Goal: Check status: Check status

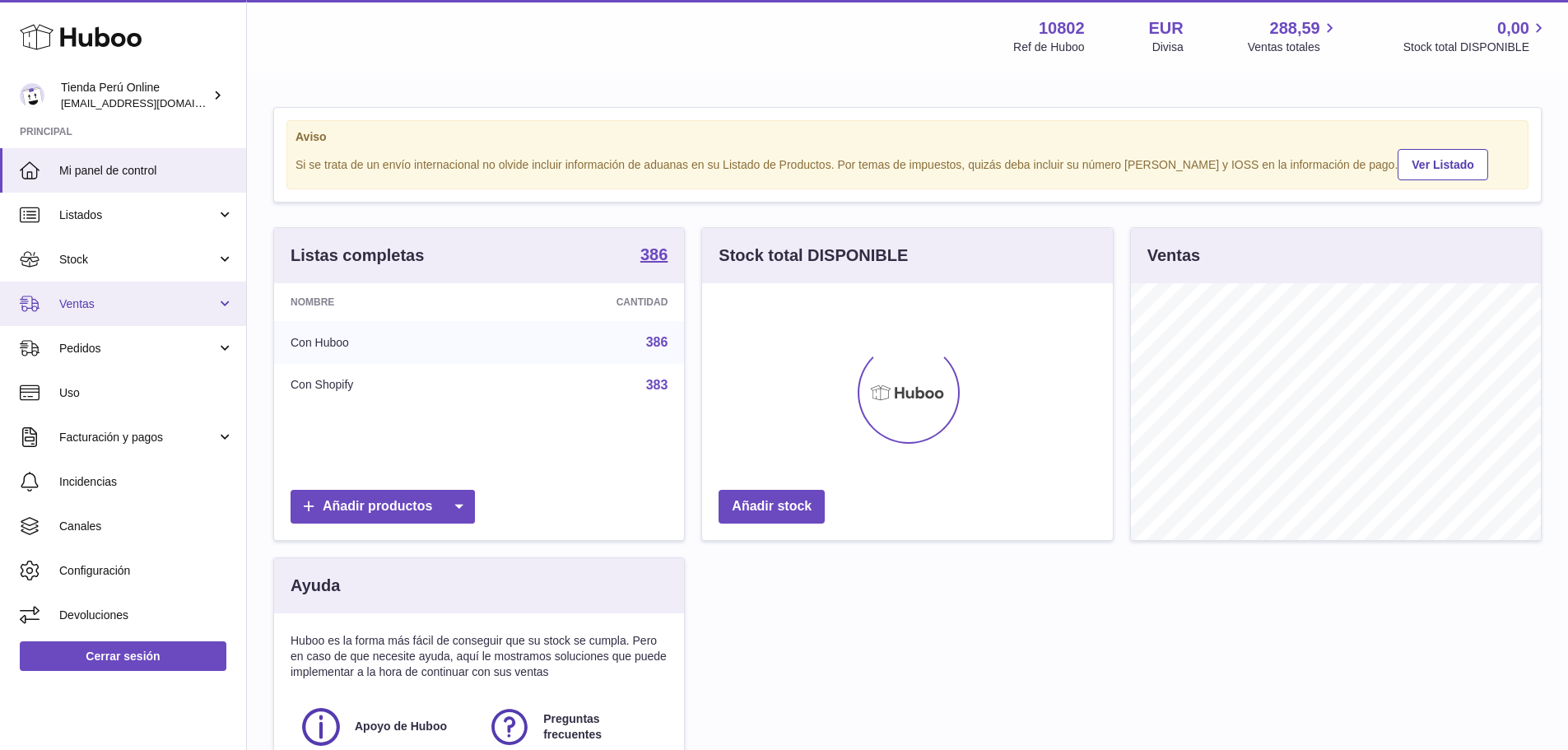
scroll to position [257, 411]
click at [116, 307] on span "Ventas" at bounding box center [137, 304] width 157 height 15
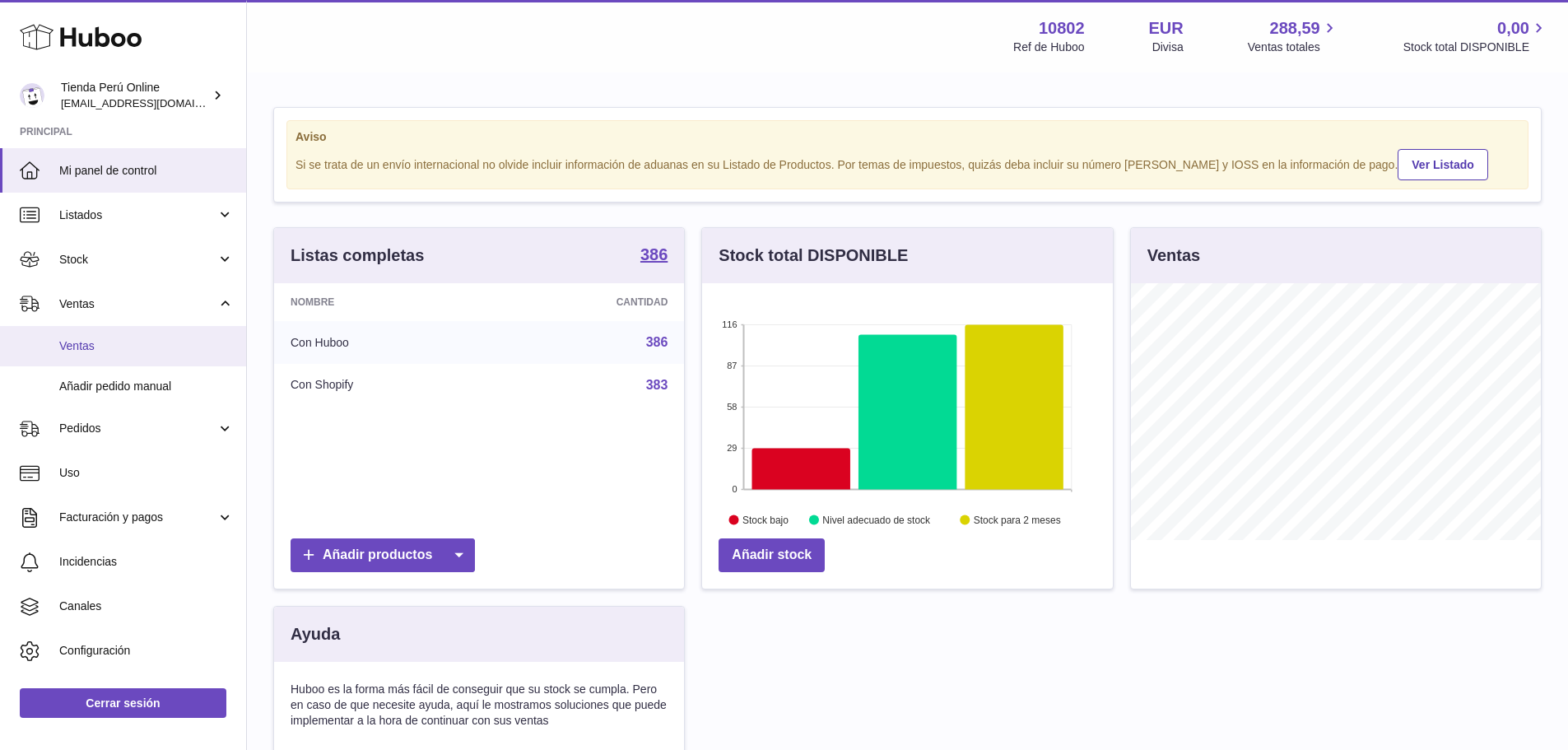
click at [118, 349] on span "Ventas" at bounding box center [146, 346] width 174 height 15
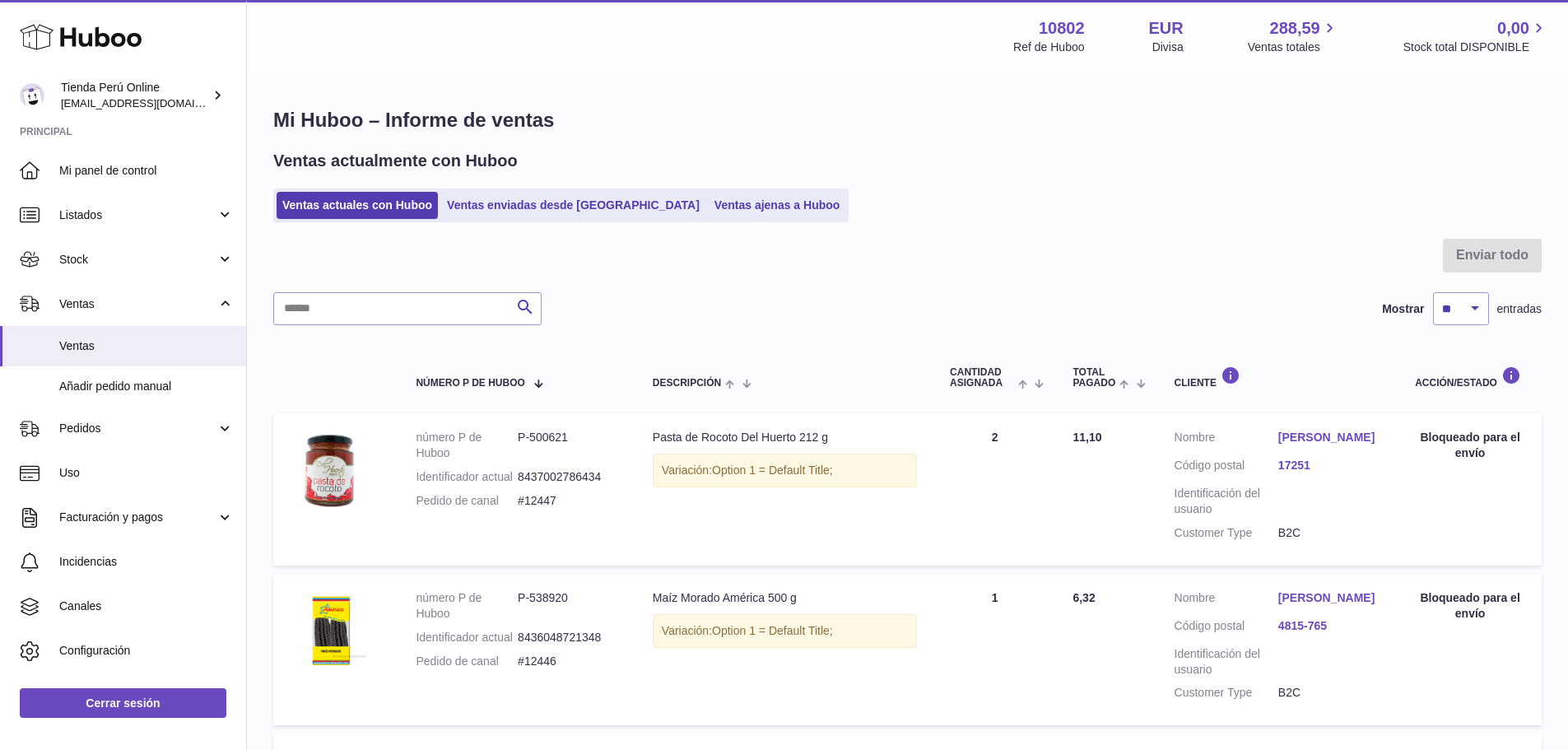
click at [501, 190] on ul "Ventas actuales con Huboo Ventas enviadas desde [GEOGRAPHIC_DATA] Ventas ajenas…" at bounding box center [561, 205] width 576 height 33
click at [504, 200] on link "Ventas enviadas desde [GEOGRAPHIC_DATA]" at bounding box center [573, 206] width 264 height 27
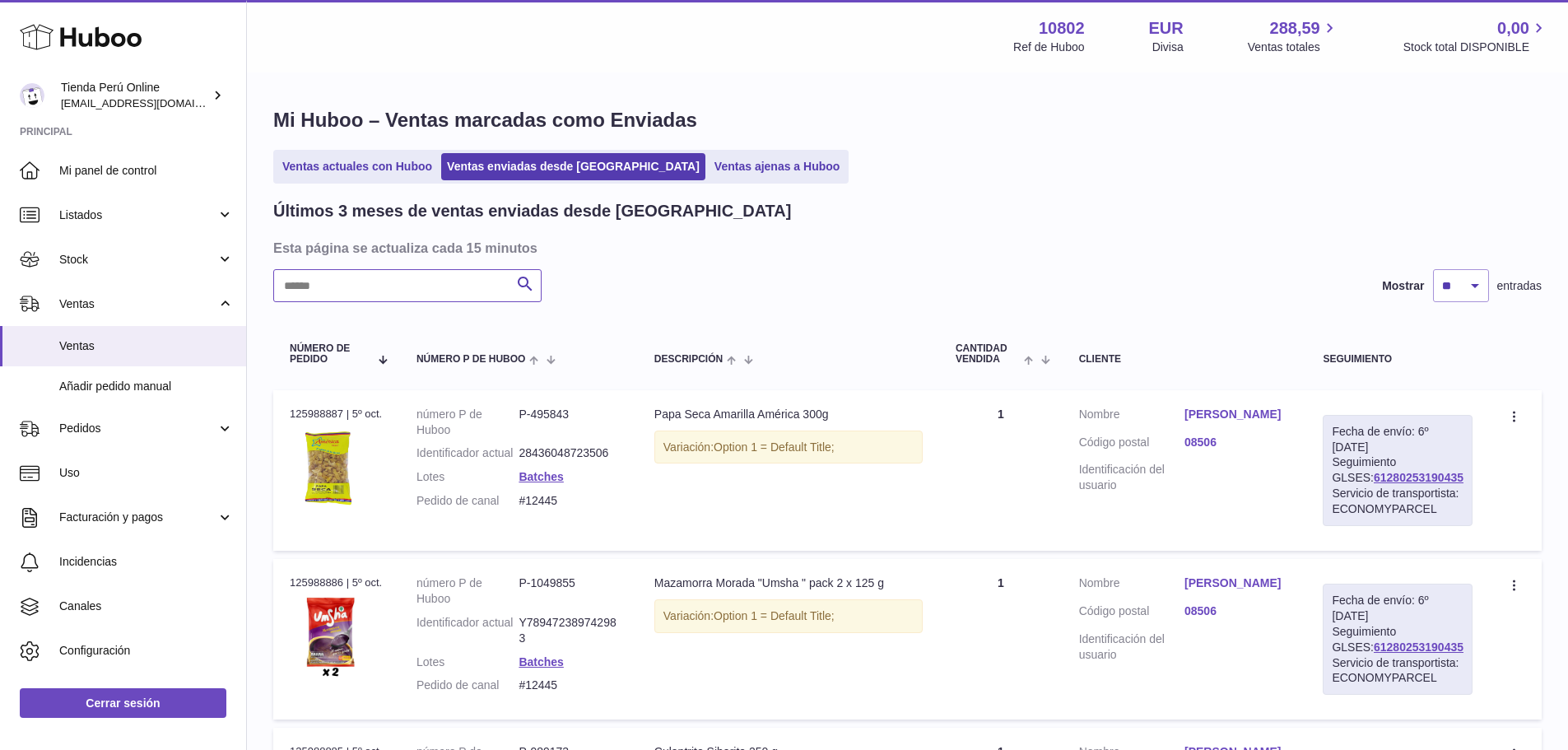
click at [413, 285] on input "text" at bounding box center [407, 286] width 268 height 33
paste input "******"
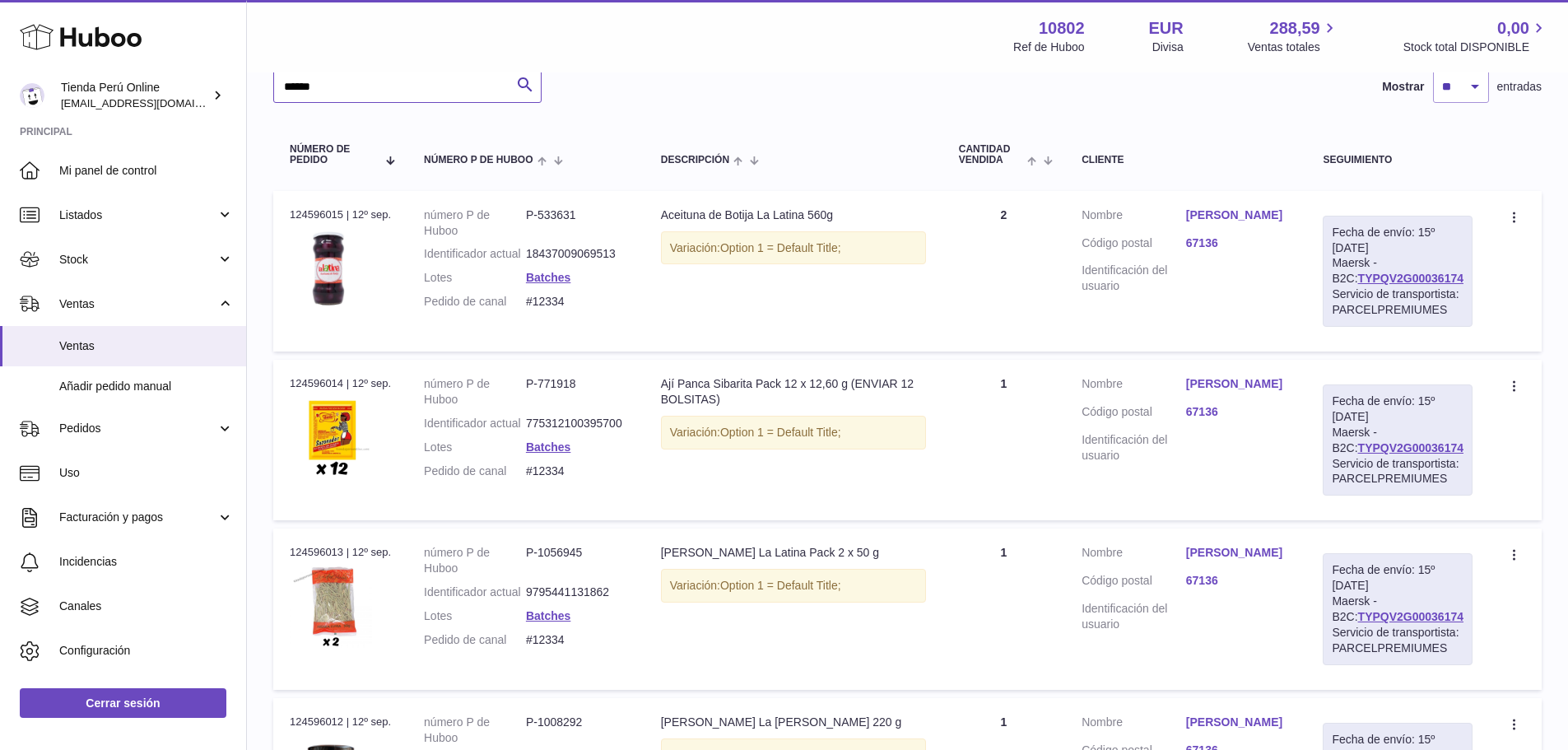
scroll to position [34, 0]
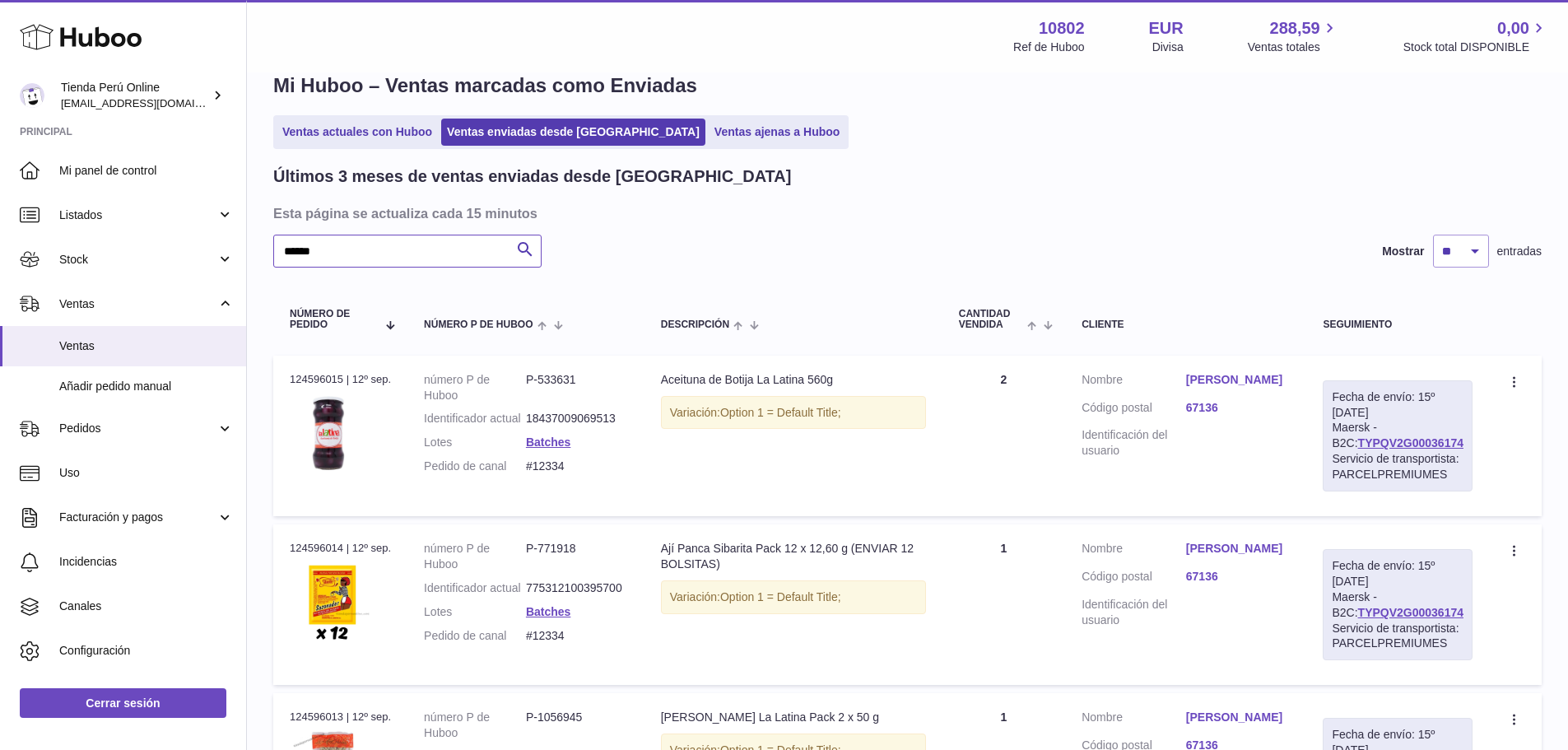
type input "******"
drag, startPoint x: 1457, startPoint y: 445, endPoint x: 1341, endPoint y: 446, distance: 116.0
click at [1341, 446] on div "Fecha de envío: 15º [DATE] Maersk - B2C: TYPQV2G00036174 Servicio de transporti…" at bounding box center [1397, 436] width 150 height 112
copy link "TYPQV2G00036174"
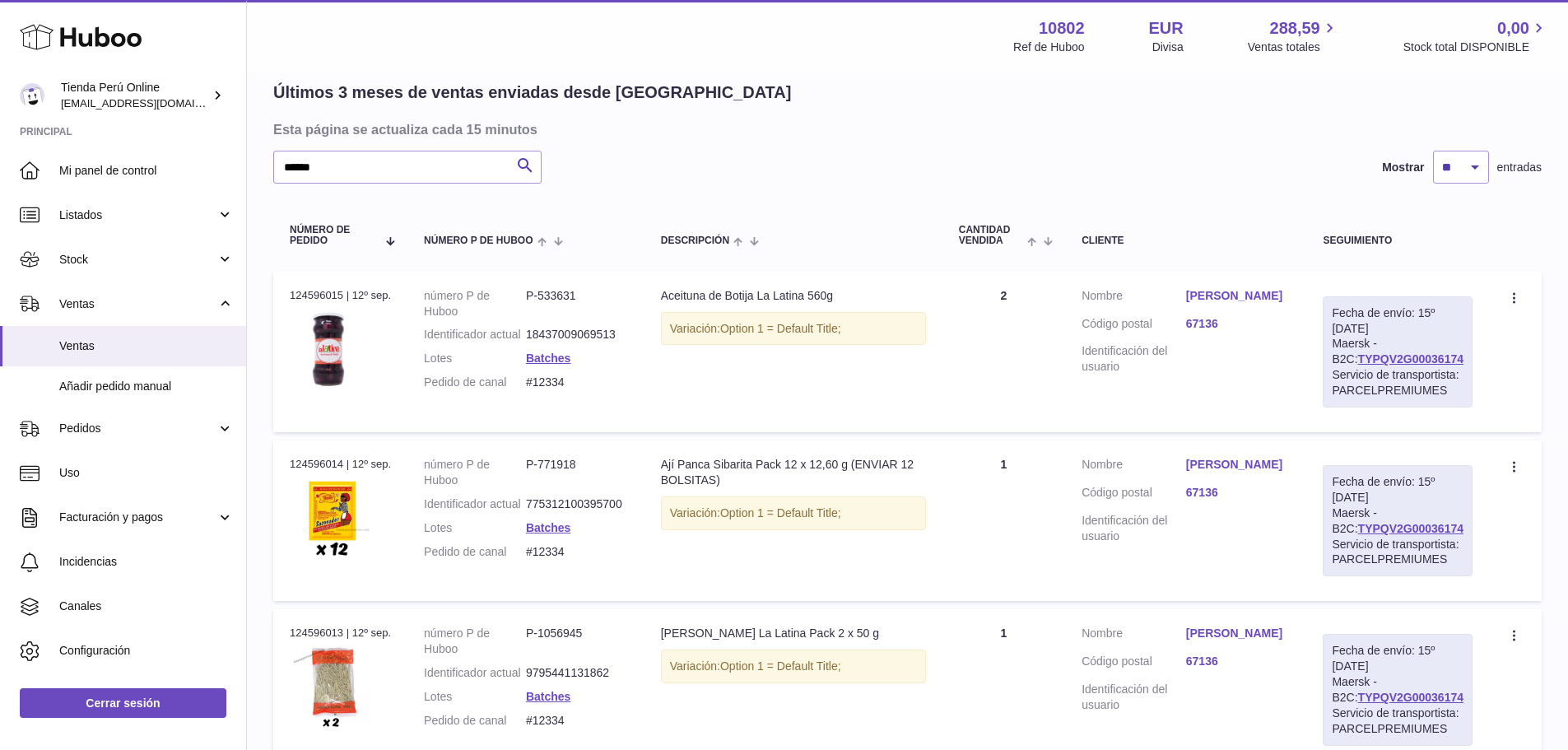
scroll to position [117, 0]
drag, startPoint x: 871, startPoint y: 296, endPoint x: 661, endPoint y: 298, distance: 210.0
click at [661, 298] on td "Descripción Aceituna de Botija La Latina 560g Variación: Option 1 = Default Tit…" at bounding box center [793, 354] width 298 height 160
copy div "Aceituna de Botija La Latina 560g"
drag, startPoint x: 745, startPoint y: 497, endPoint x: 649, endPoint y: 484, distance: 96.9
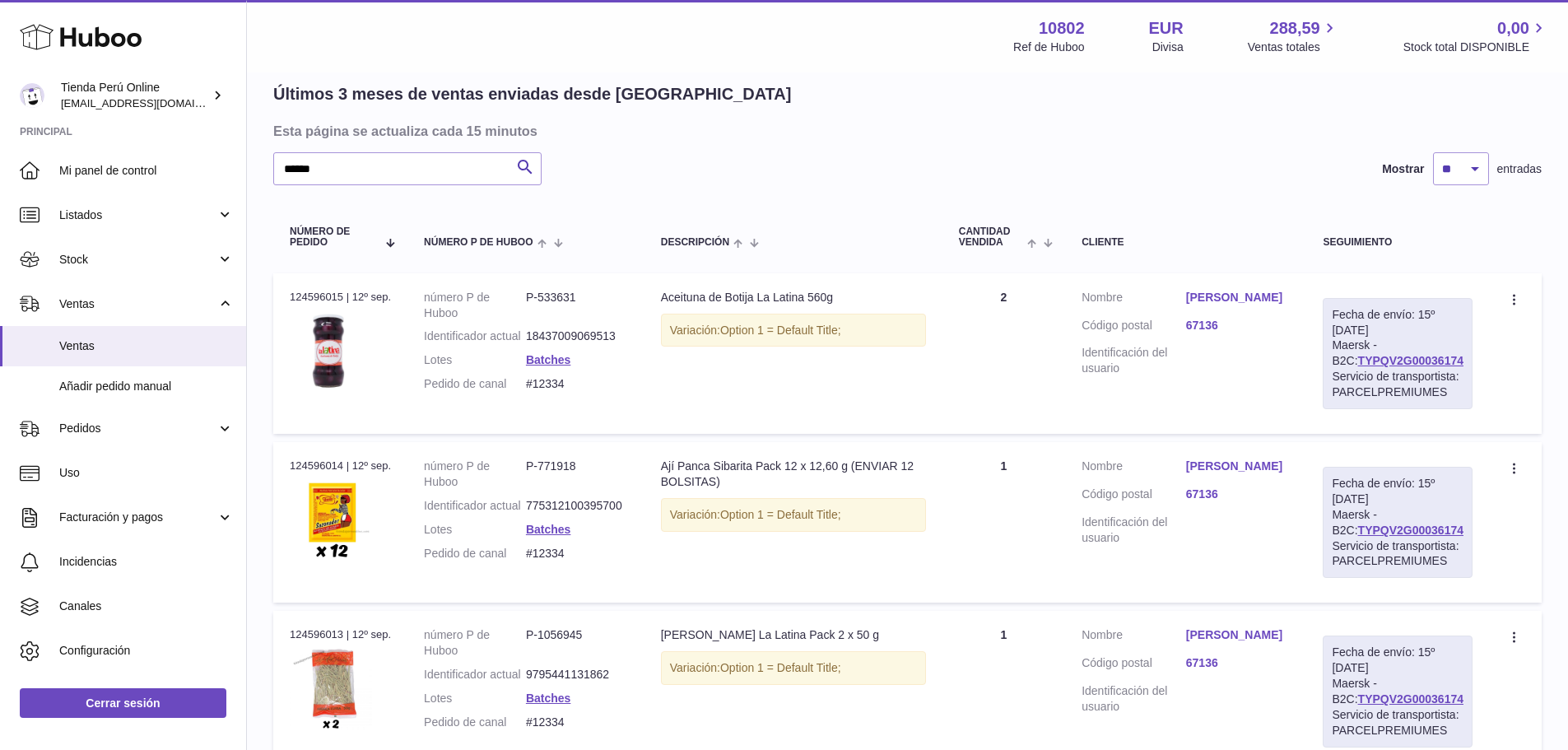
click at [649, 484] on td "Descripción Ají Panca Sibarita Pack 12 x 12,60 g (ENVIAR 12 BOLSITAS) Variación…" at bounding box center [793, 522] width 298 height 160
copy div "Ají Panca Sibarita Pack 12 x 12,60 g (ENVIAR 12 BOLSITAS)"
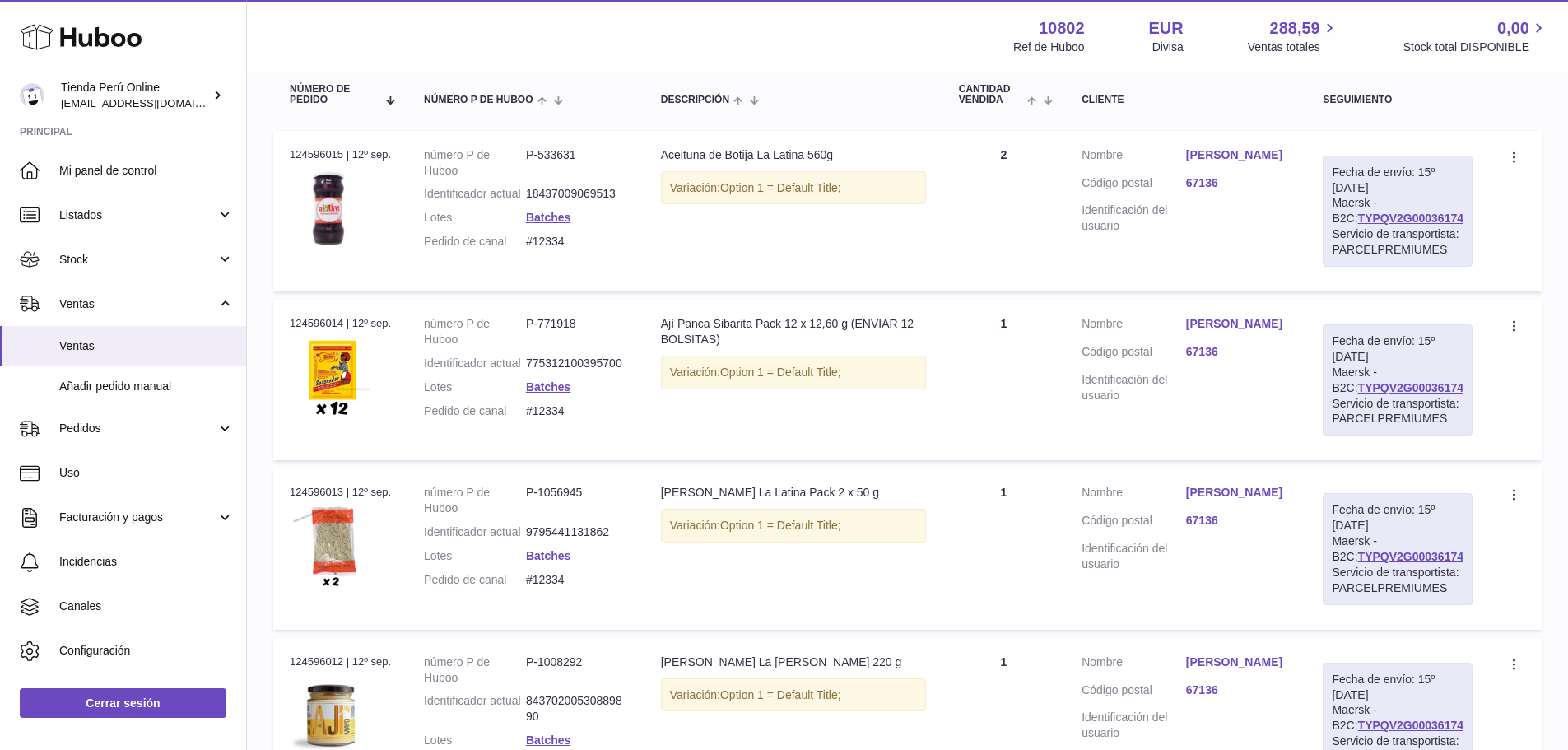
scroll to position [281, 0]
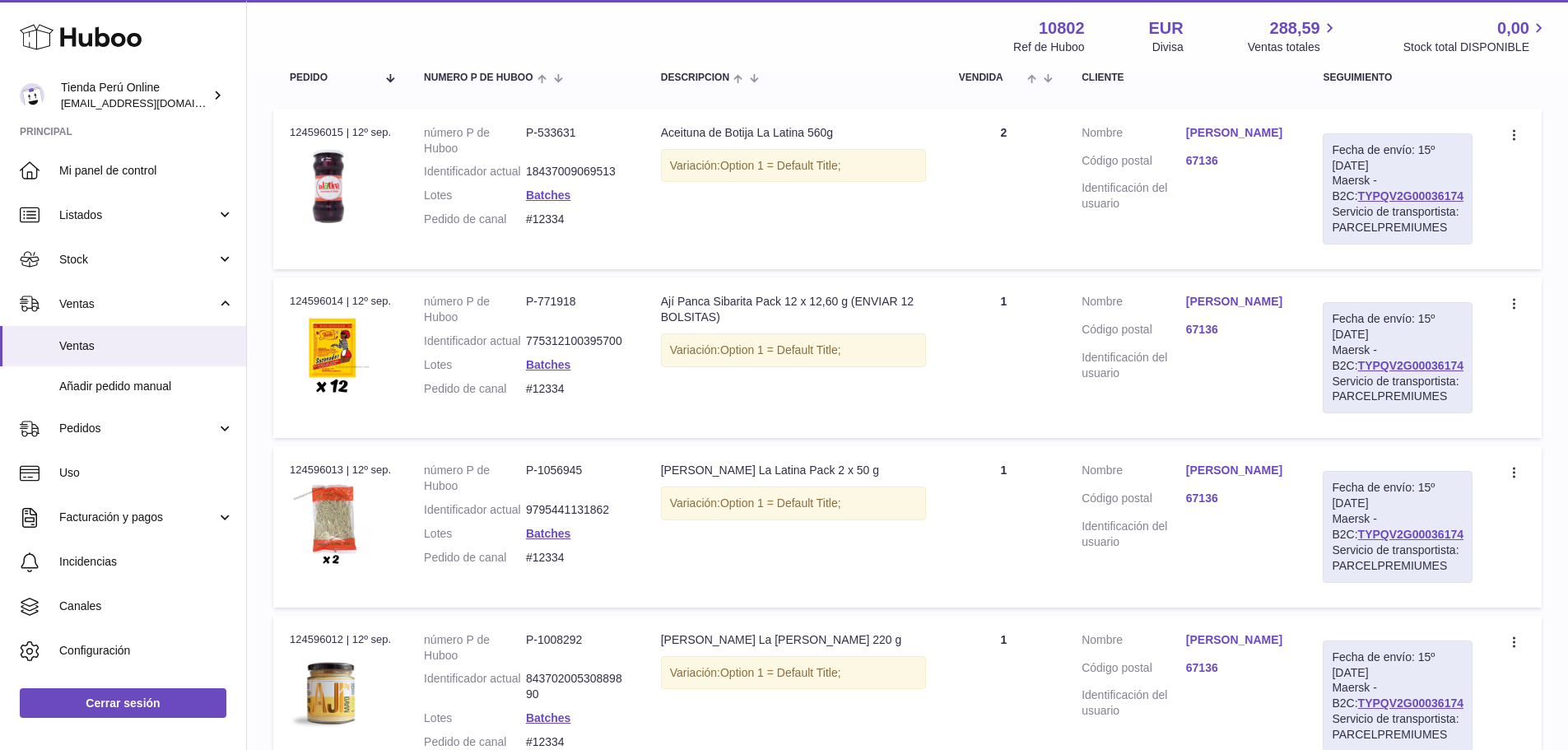
drag, startPoint x: 884, startPoint y: 501, endPoint x: 659, endPoint y: 510, distance: 225.2
click at [659, 510] on td "Descripción Hierba [PERSON_NAME] La Latina Pack 2 x 50 g Variación: Option 1 = …" at bounding box center [793, 526] width 298 height 160
copy div "[PERSON_NAME] La Latina Pack 2 x 50 g"
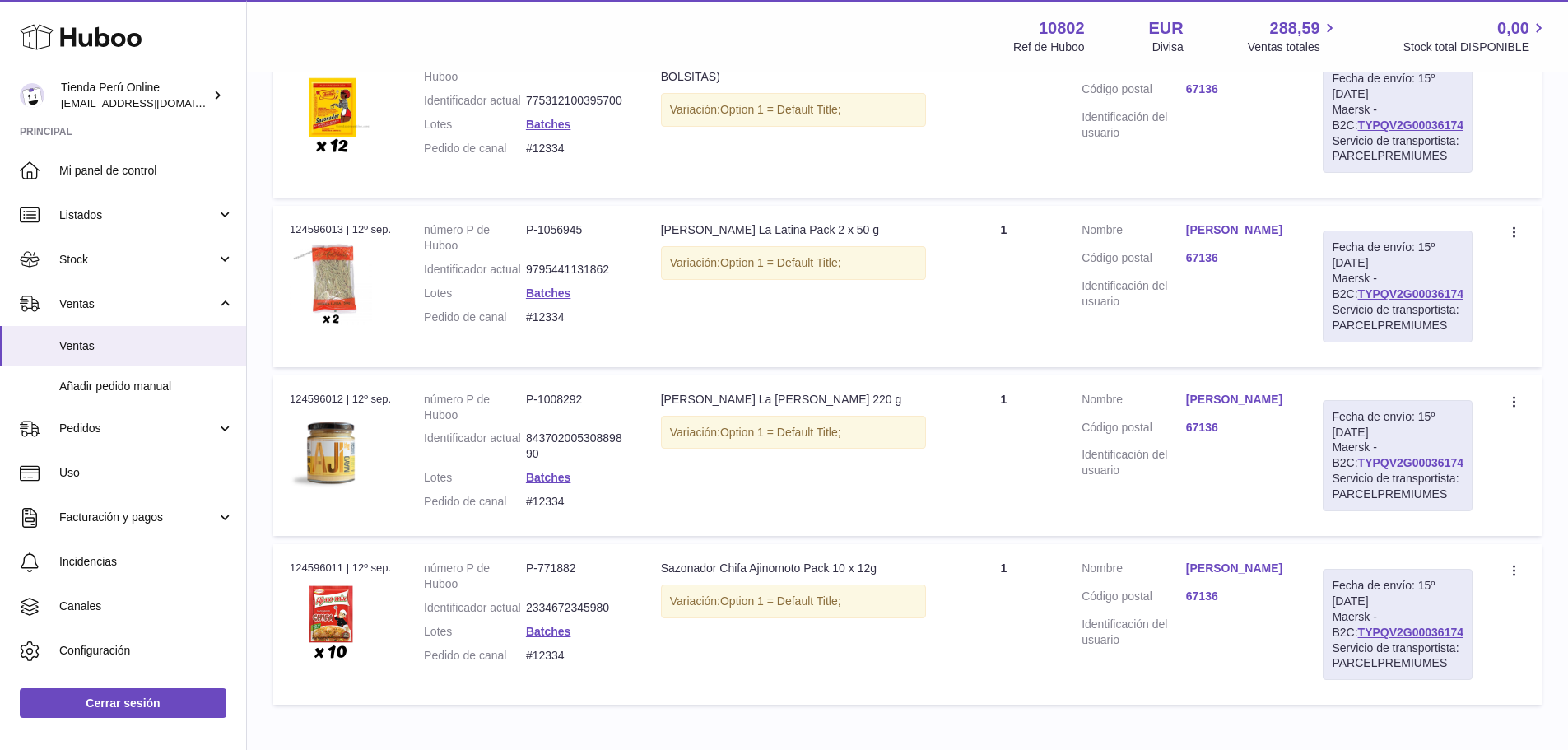
scroll to position [529, 0]
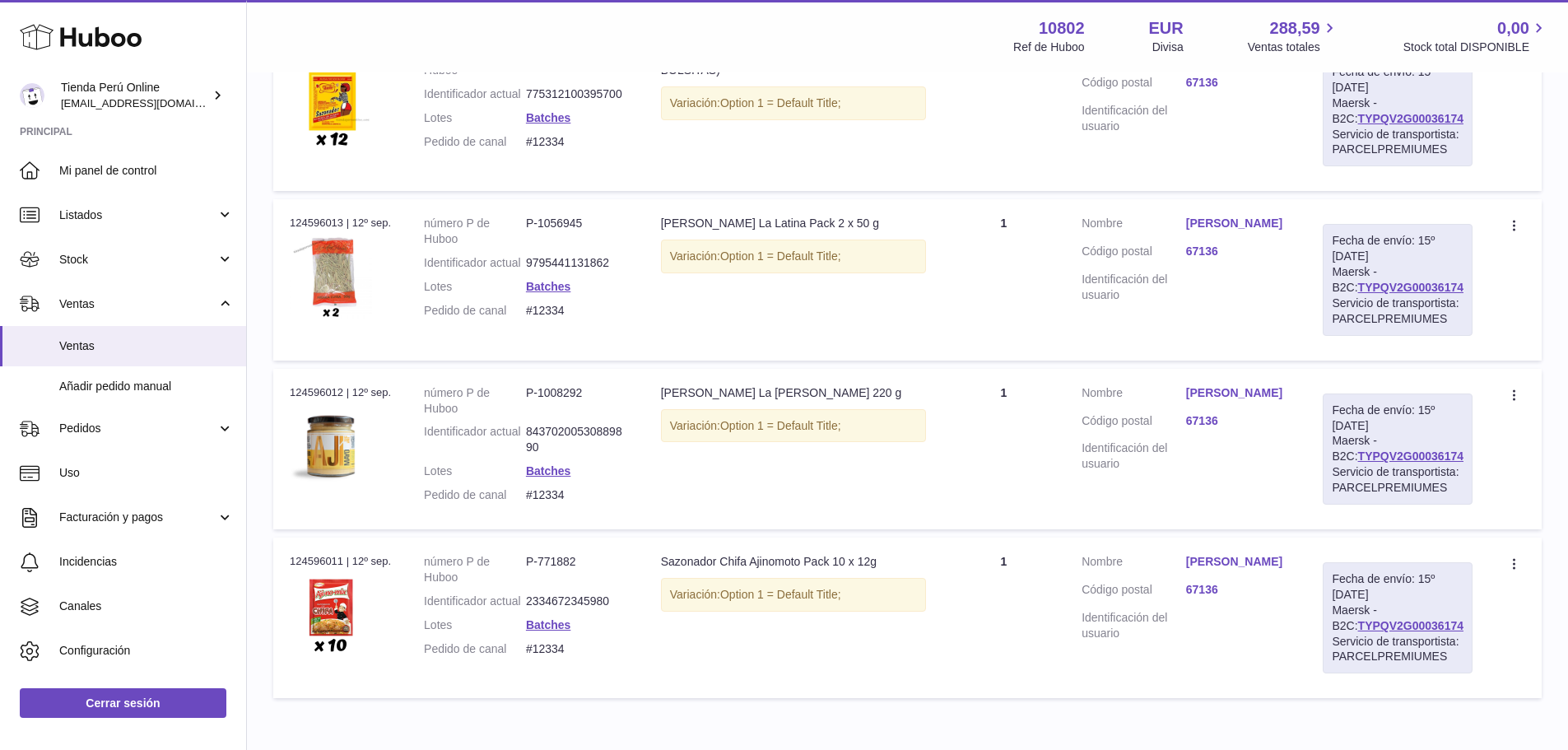
drag, startPoint x: 817, startPoint y: 442, endPoint x: 652, endPoint y: 445, distance: 165.0
click at [652, 445] on td "Descripción [PERSON_NAME] La [PERSON_NAME] 220 g Variación: Option 1 = Default …" at bounding box center [793, 449] width 298 height 160
copy div "[PERSON_NAME] La [PERSON_NAME] 220 g"
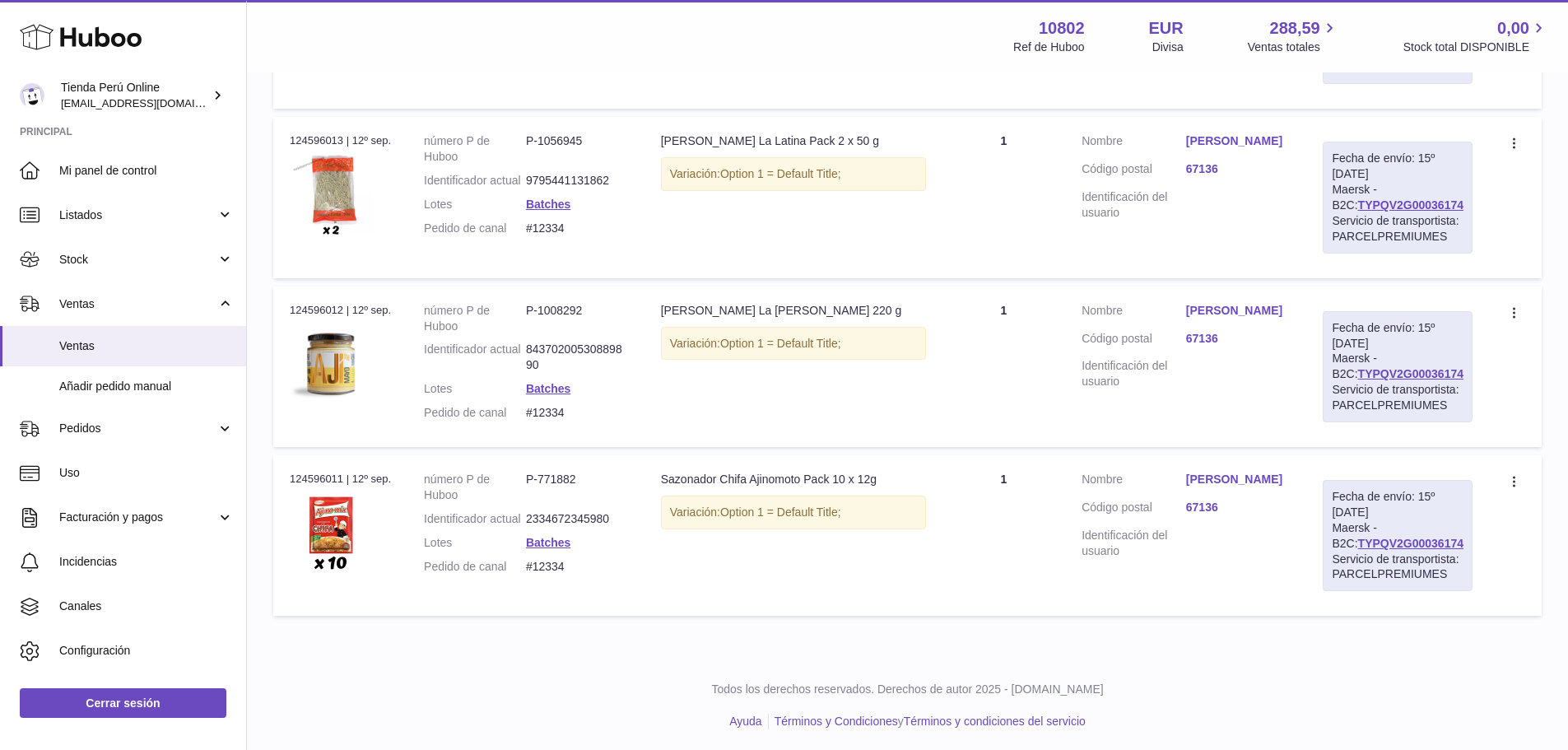
scroll to position [693, 0]
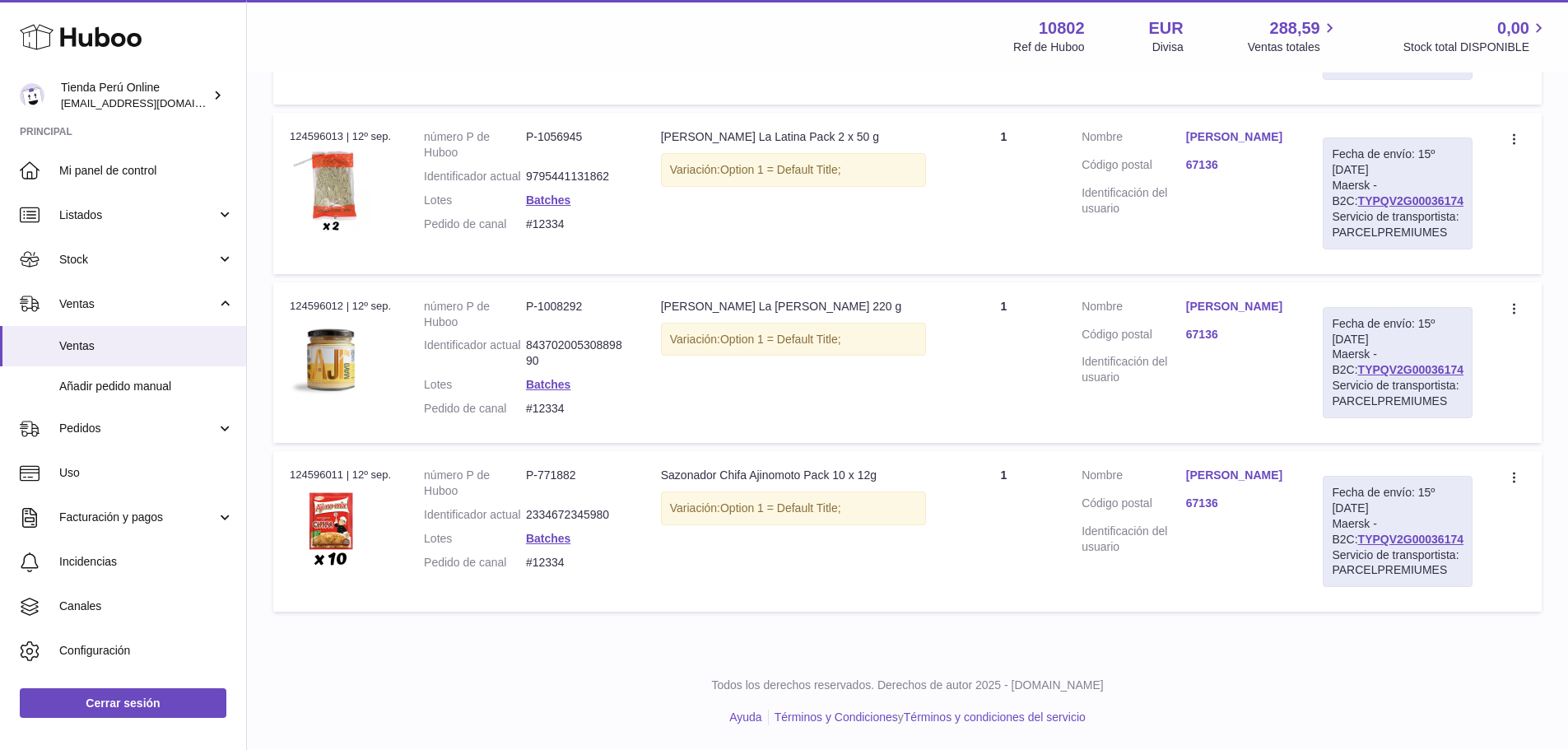
drag, startPoint x: 898, startPoint y: 463, endPoint x: 664, endPoint y: 451, distance: 234.3
click at [664, 451] on td "Descripción Sazonador Chifa Ajinomoto Pack 10 x 12g Variación: Option 1 = Defau…" at bounding box center [793, 531] width 298 height 160
copy div "Sazonador Chifa Ajinomoto Pack 10 x 12g"
